Goal: Task Accomplishment & Management: Manage account settings

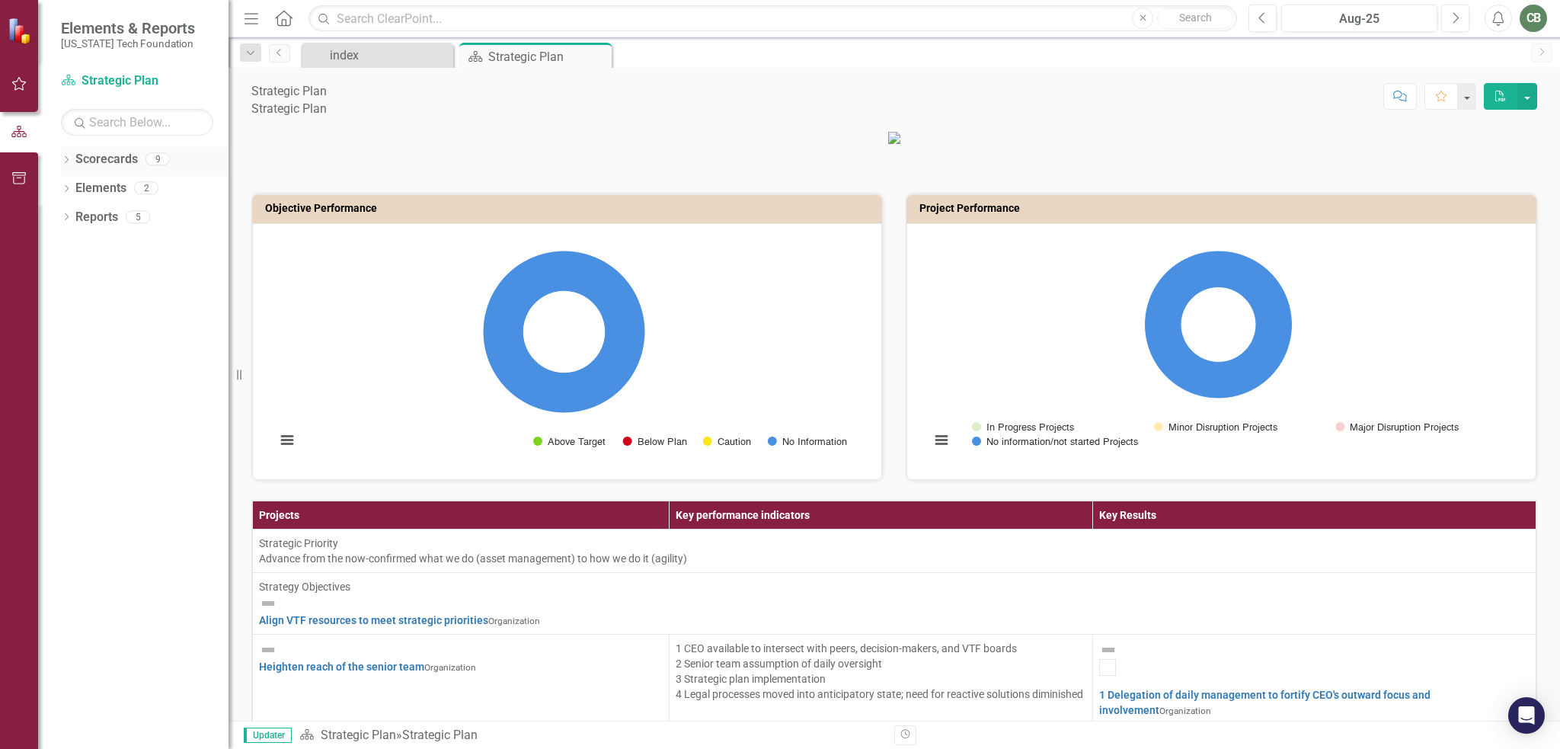
click at [143, 158] on div "Scorecards 9" at bounding box center [151, 161] width 153 height 29
click at [100, 219] on link "Reports" at bounding box center [96, 218] width 43 height 18
click at [101, 185] on link "Elements" at bounding box center [100, 189] width 51 height 18
click at [105, 153] on link "Scorecards" at bounding box center [106, 160] width 62 height 18
click at [112, 123] on input "text" at bounding box center [137, 122] width 152 height 27
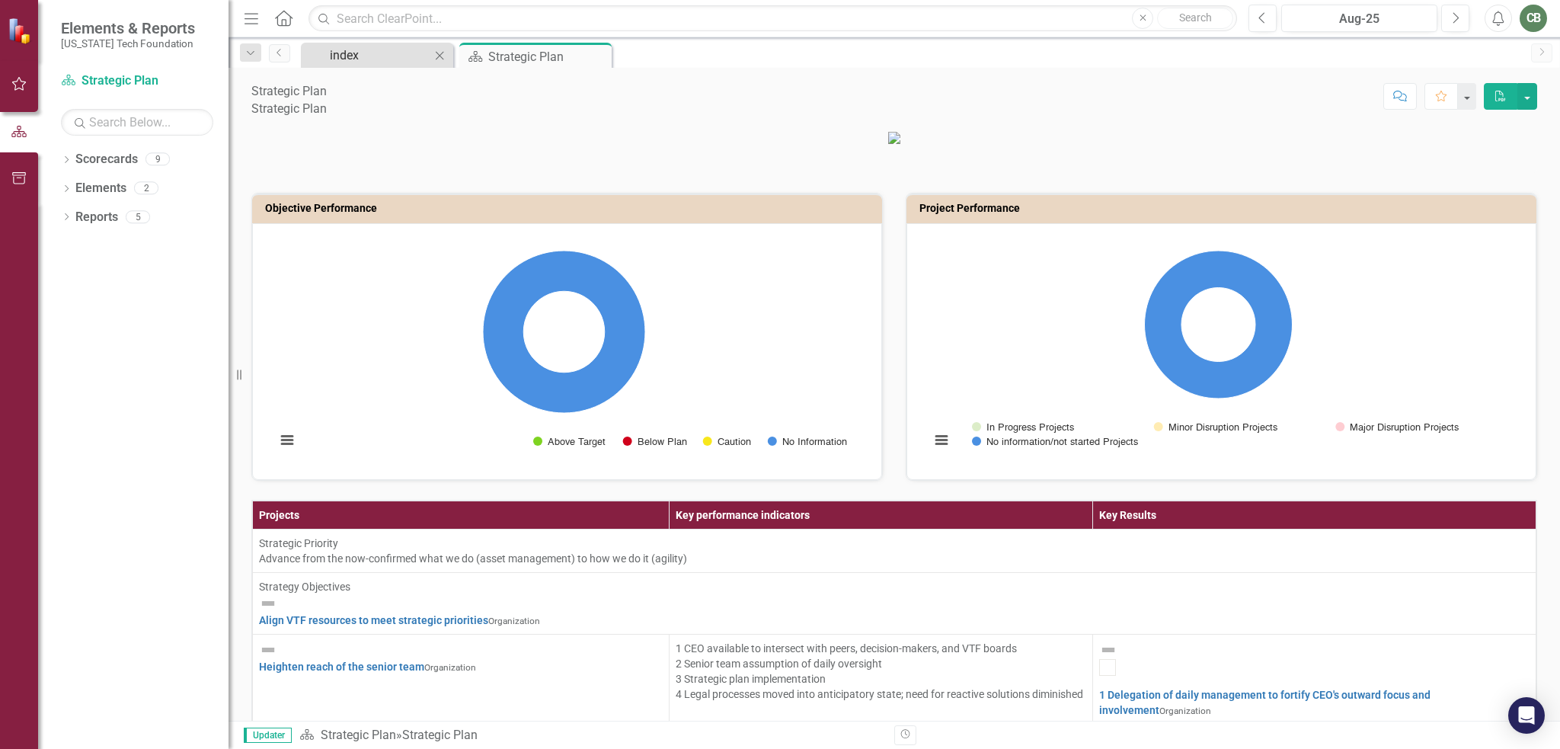
click at [363, 53] on div "index" at bounding box center [380, 55] width 101 height 19
click at [513, 48] on div "Strategic Plan" at bounding box center [529, 56] width 82 height 19
click at [516, 59] on div "Strategic Plan" at bounding box center [529, 56] width 82 height 19
click at [341, 56] on div "index" at bounding box center [380, 55] width 101 height 19
click at [281, 19] on icon "Home" at bounding box center [283, 18] width 20 height 16
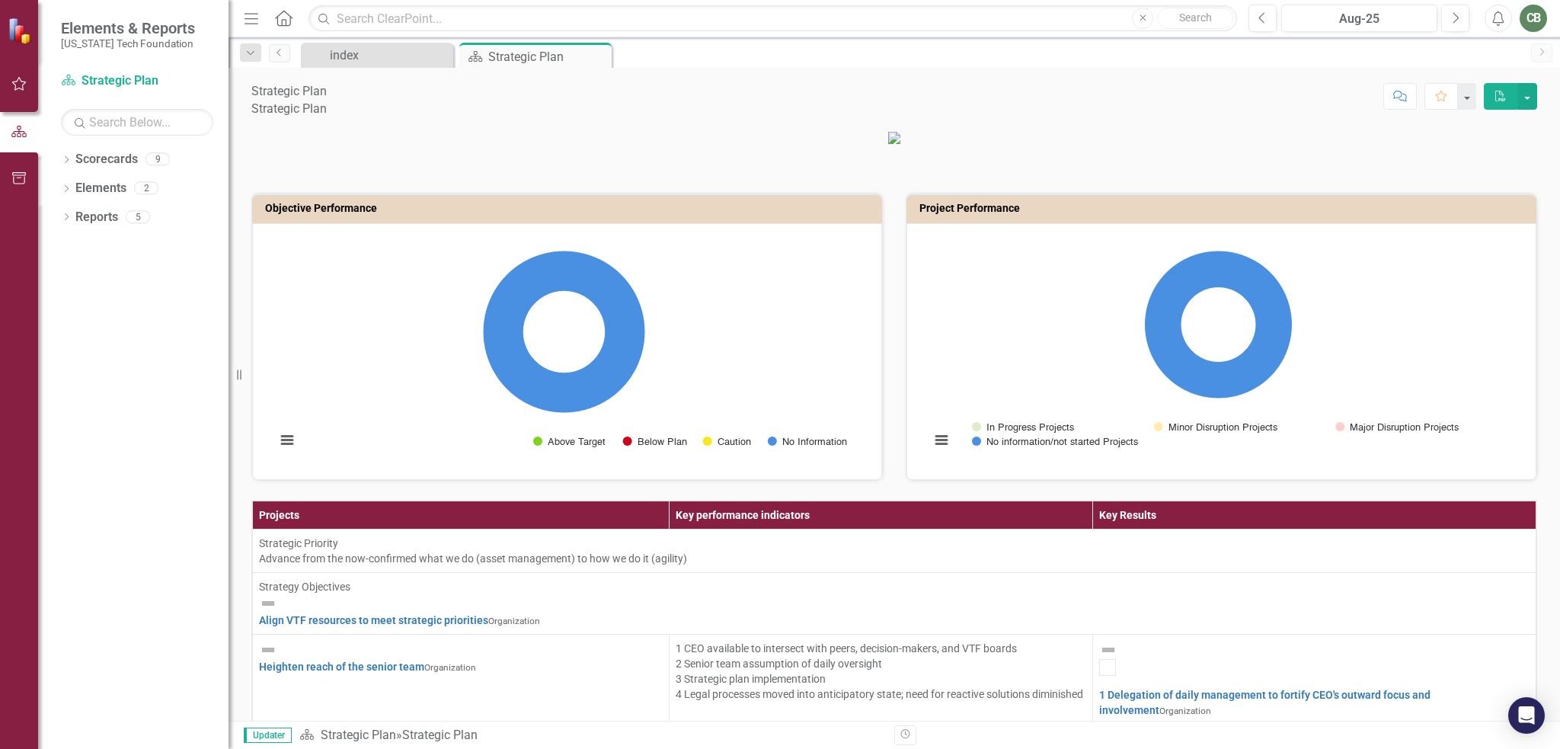
click at [14, 27] on img at bounding box center [21, 31] width 27 height 27
click at [1530, 19] on div "CB" at bounding box center [1533, 18] width 27 height 27
click at [1470, 191] on link "Logout Log Out" at bounding box center [1486, 192] width 120 height 28
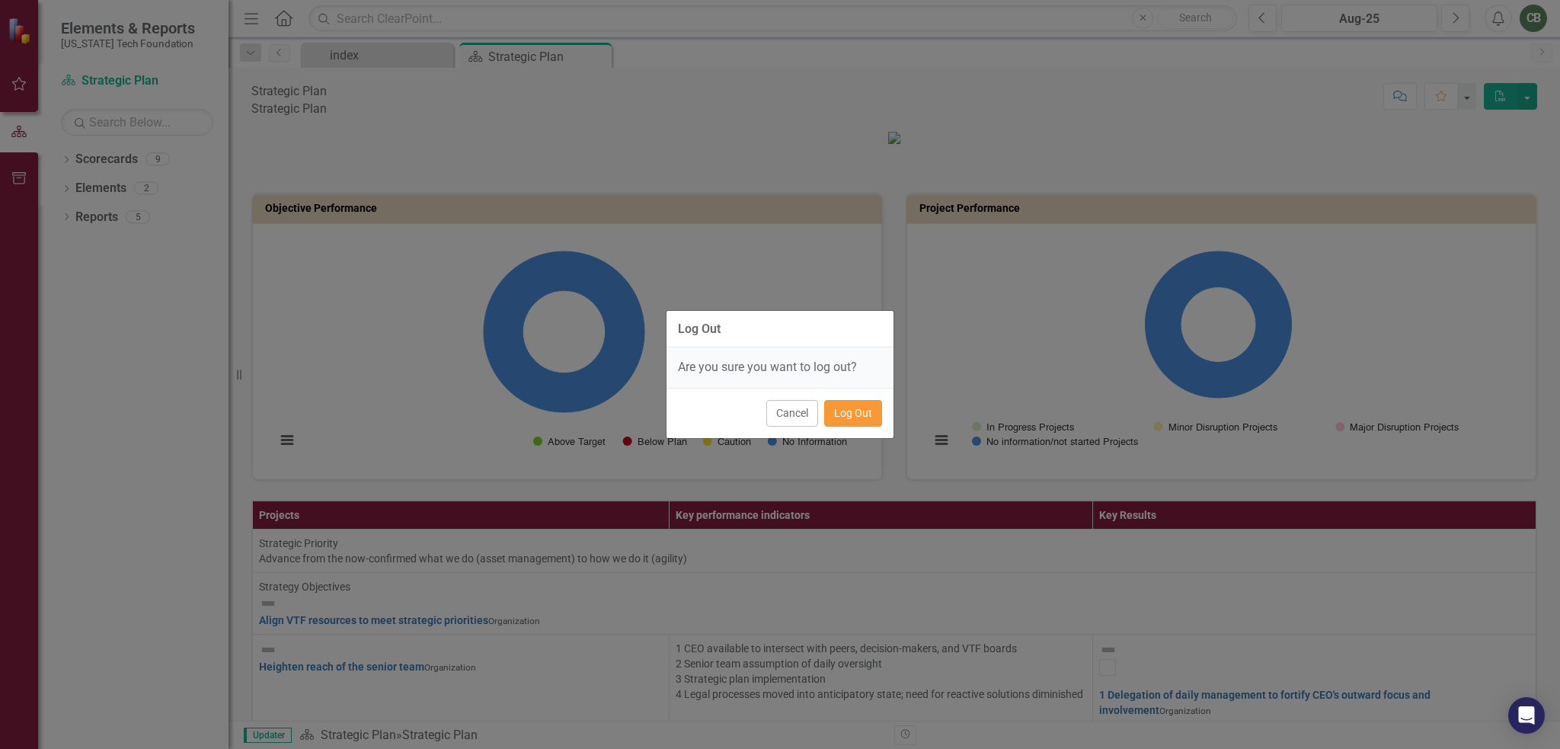
drag, startPoint x: 1470, startPoint y: 191, endPoint x: 860, endPoint y: 413, distance: 649.2
click at [860, 413] on button "Log Out" at bounding box center [853, 413] width 58 height 27
